Goal: Task Accomplishment & Management: Manage account settings

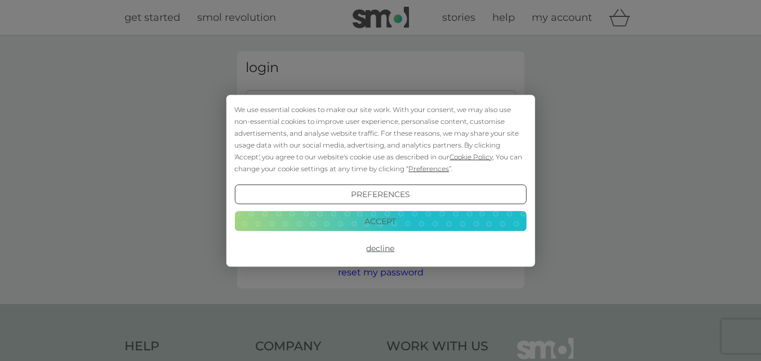
click at [388, 220] on button "Accept" at bounding box center [380, 221] width 292 height 20
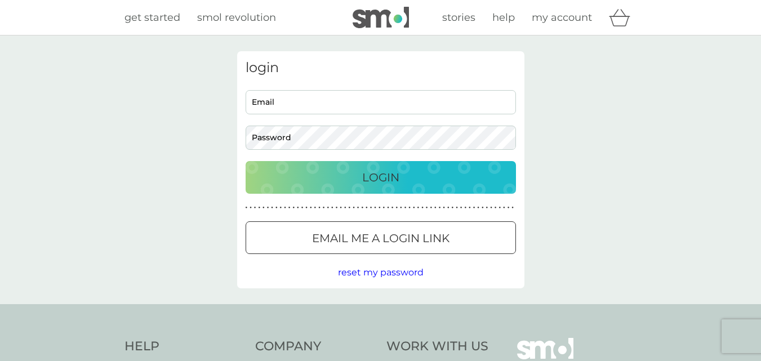
click at [317, 103] on input "Email" at bounding box center [381, 102] width 271 height 24
type input "annavarda@btinternet.com"
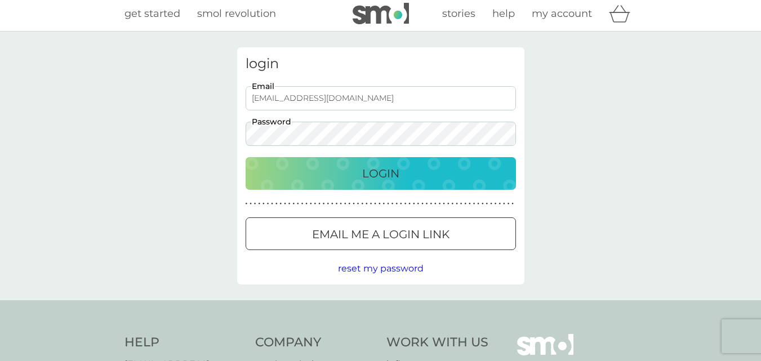
scroll to position [1, 0]
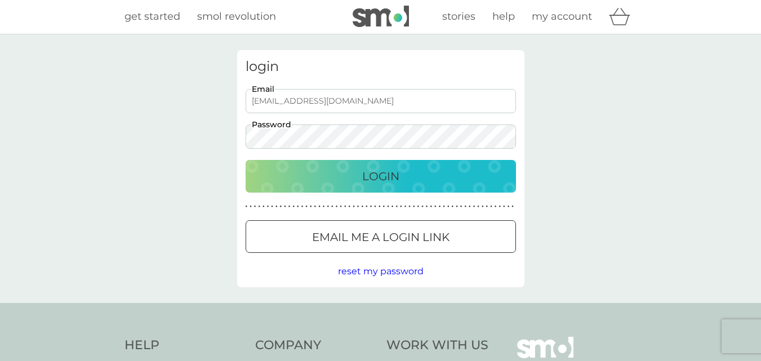
click at [373, 233] on div at bounding box center [381, 238] width 41 height 12
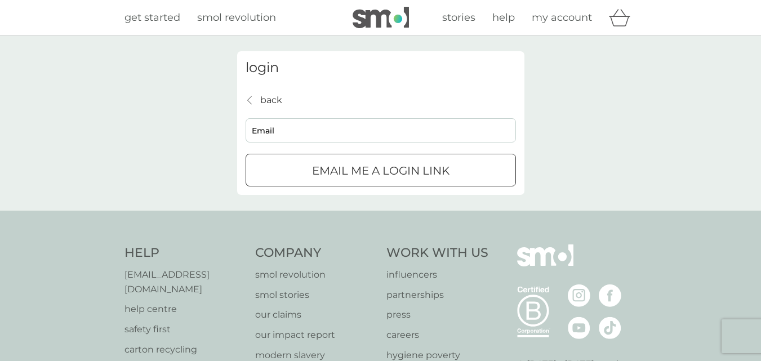
click at [267, 131] on input "Email" at bounding box center [381, 130] width 271 height 24
type input "annavarda@btinternet.com"
click at [371, 162] on p "Email me a login link" at bounding box center [381, 171] width 138 height 18
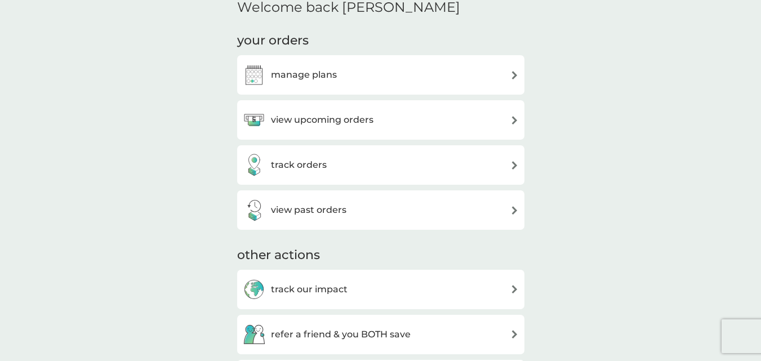
scroll to position [298, 0]
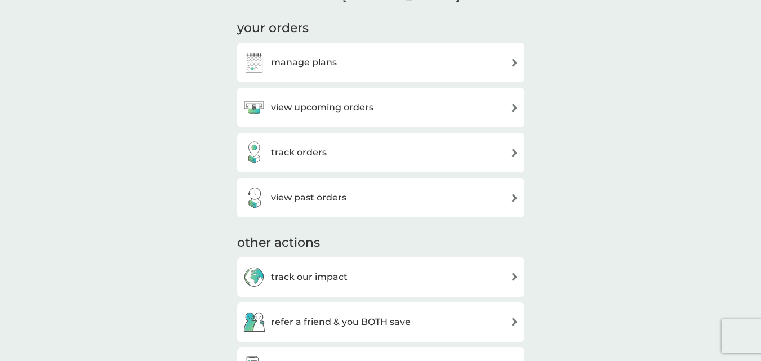
click at [515, 60] on img at bounding box center [515, 63] width 8 height 8
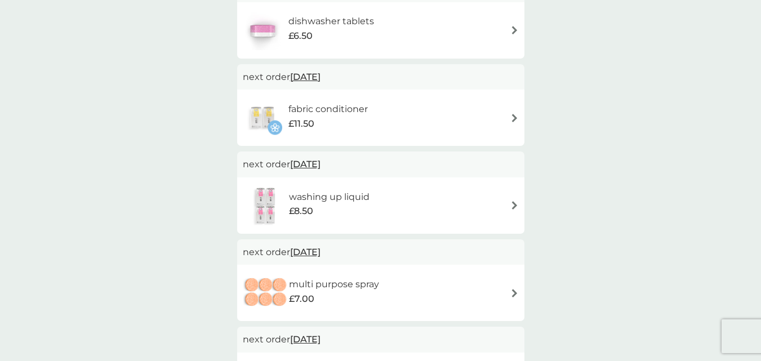
scroll to position [364, 0]
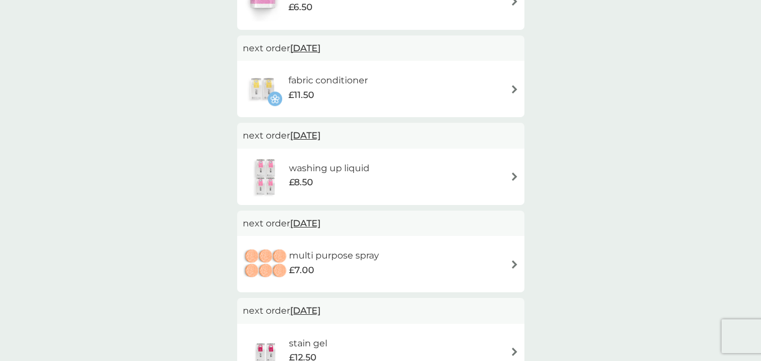
click at [509, 174] on div "washing up liquid £8.50" at bounding box center [381, 176] width 276 height 39
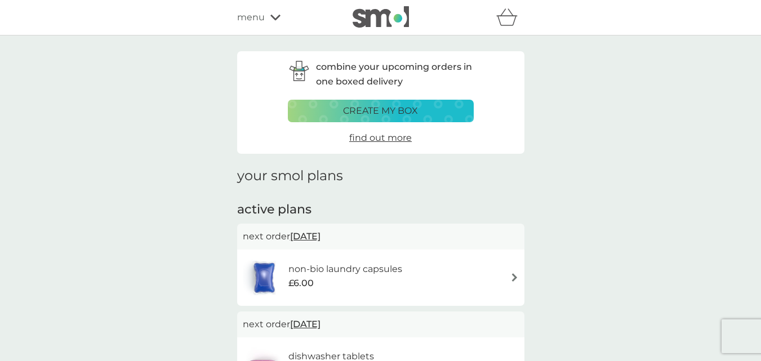
scroll to position [364, 0]
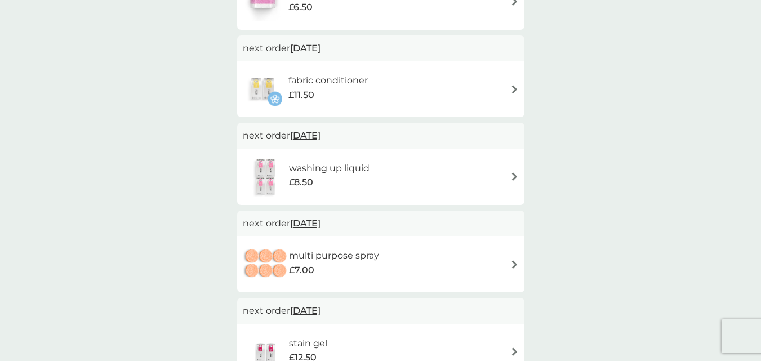
click at [513, 264] on img at bounding box center [515, 264] width 8 height 8
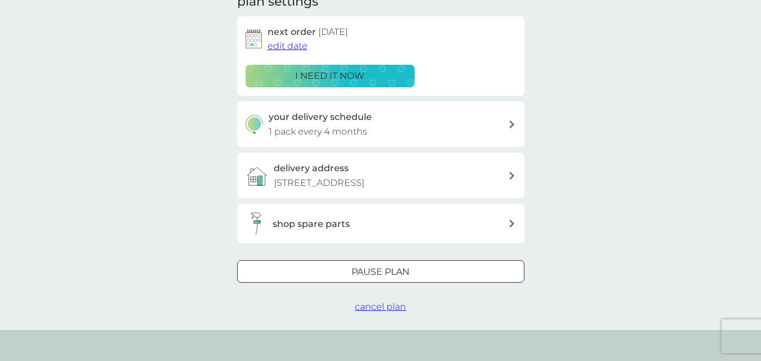
scroll to position [175, 0]
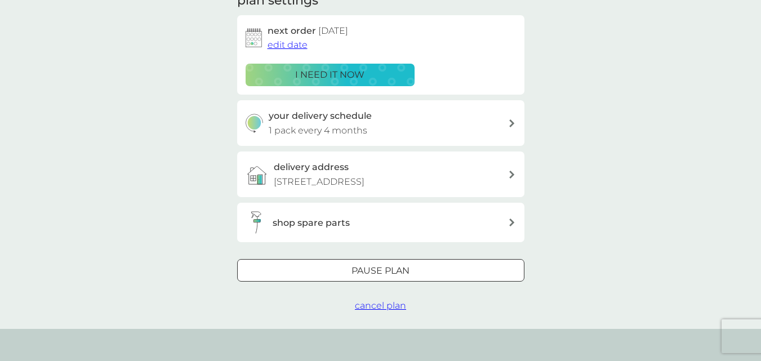
click at [383, 304] on span "cancel plan" at bounding box center [380, 305] width 51 height 11
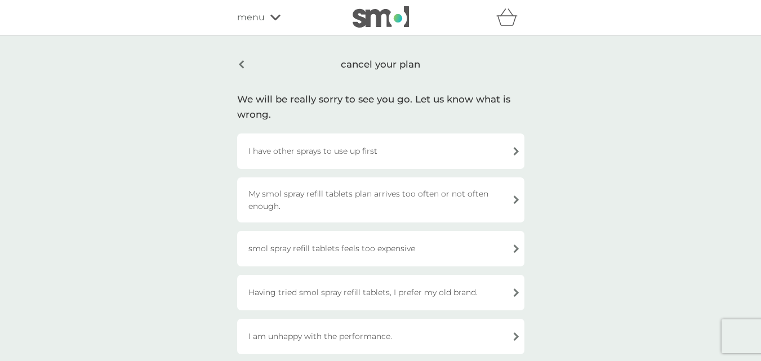
click at [519, 150] on div "I have other sprays to use up first" at bounding box center [380, 152] width 287 height 36
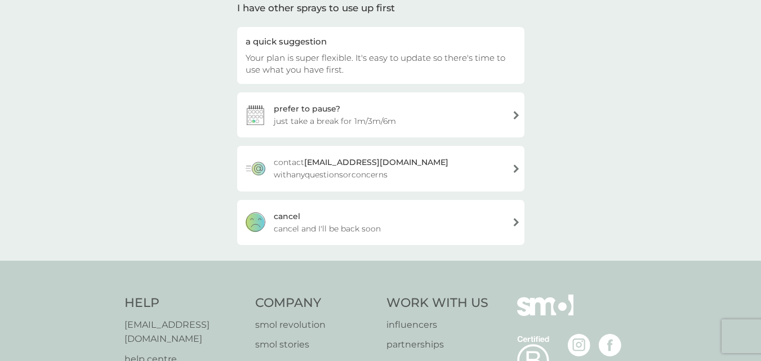
scroll to position [95, 0]
click at [515, 218] on div "[PERSON_NAME] and I'll be back soon" at bounding box center [380, 220] width 287 height 45
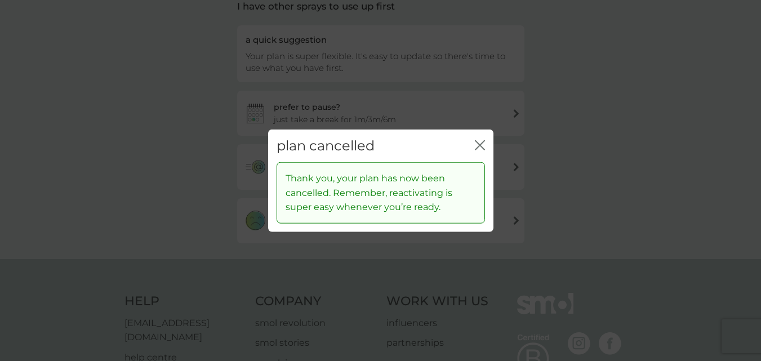
click at [481, 145] on icon "close" at bounding box center [482, 144] width 5 height 9
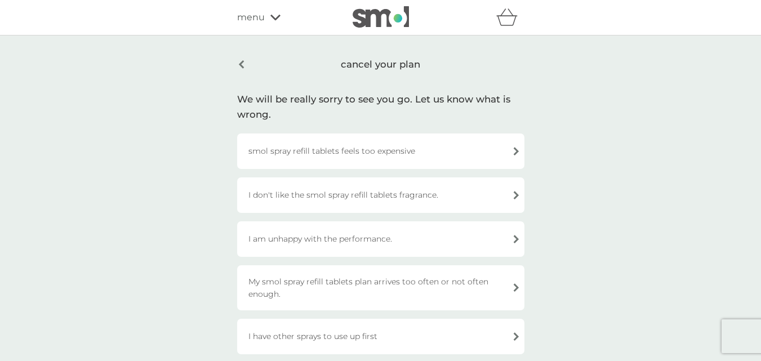
scroll to position [95, 0]
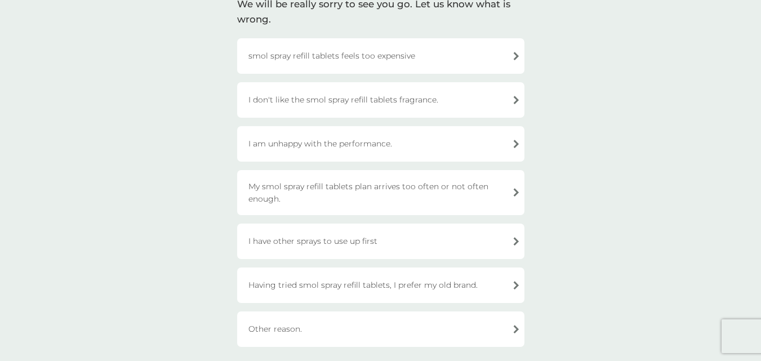
scroll to position [76, 0]
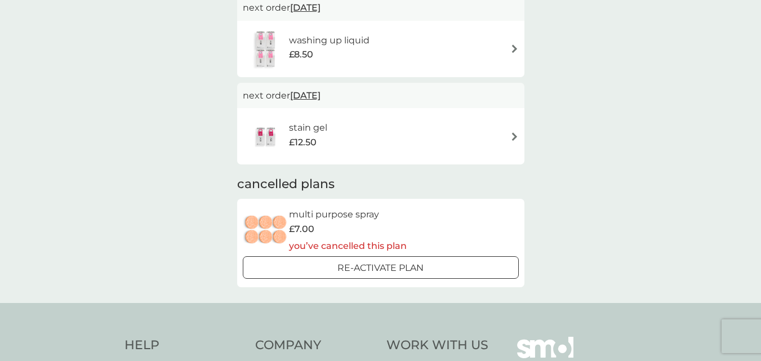
scroll to position [496, 0]
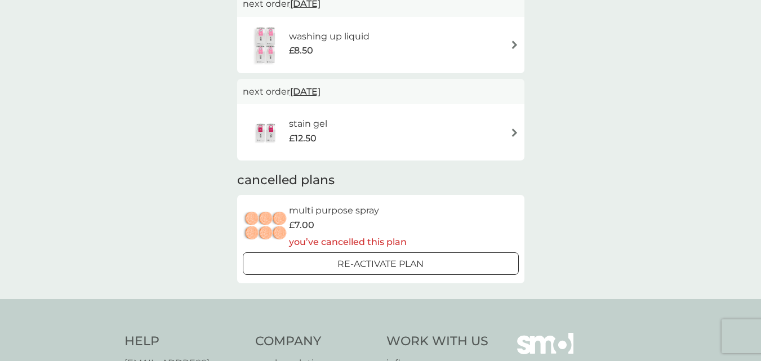
click at [516, 131] on img at bounding box center [515, 132] width 8 height 8
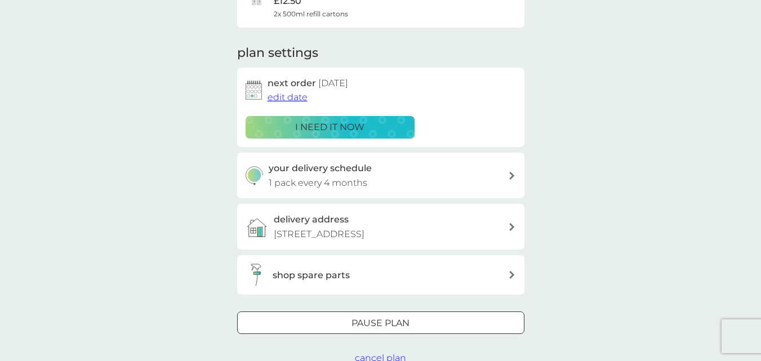
scroll to position [174, 0]
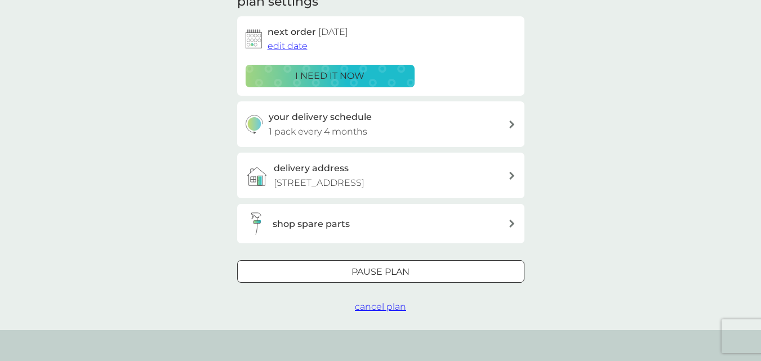
click at [385, 303] on span "cancel plan" at bounding box center [380, 306] width 51 height 11
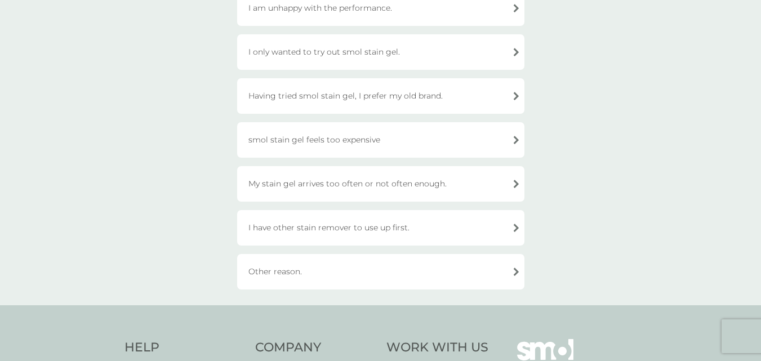
scroll to position [345, 0]
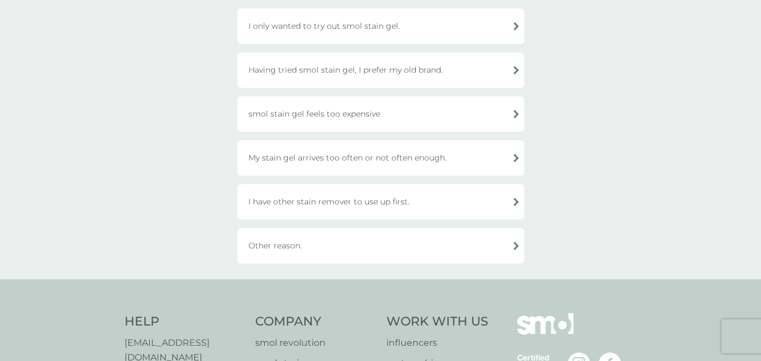
click at [513, 203] on div "I have other stain remover to use up first." at bounding box center [380, 202] width 287 height 36
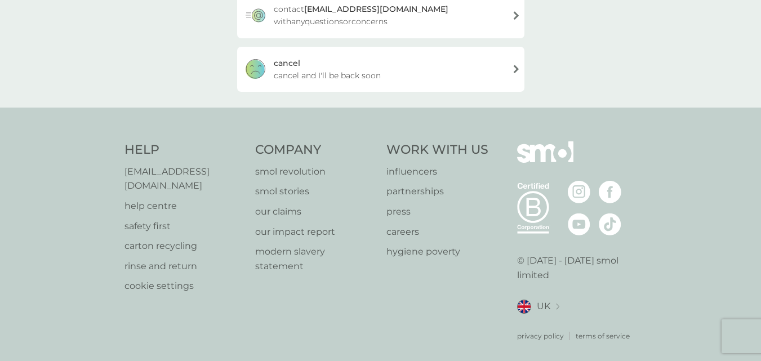
click at [515, 69] on div "[PERSON_NAME] and I'll be back soon" at bounding box center [380, 69] width 287 height 45
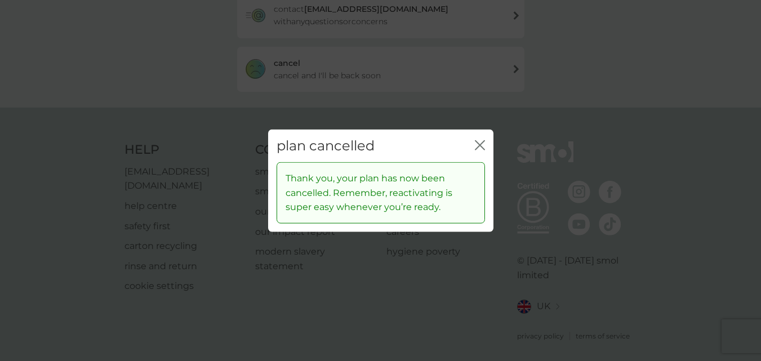
click at [478, 143] on icon "close" at bounding box center [478, 144] width 5 height 9
